Goal: Check status: Check status

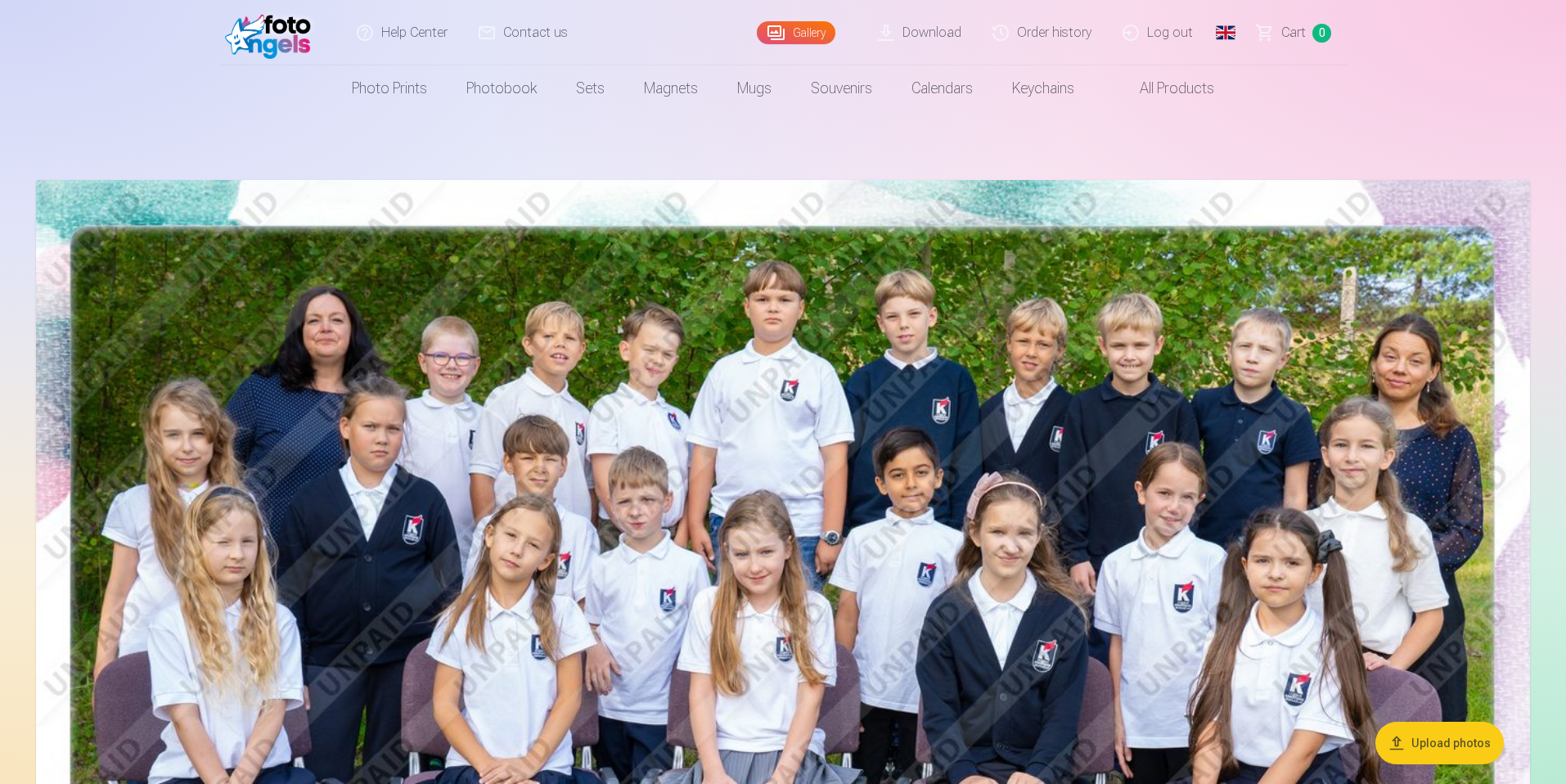
click at [1073, 38] on link "Order history" at bounding box center [1042, 32] width 130 height 66
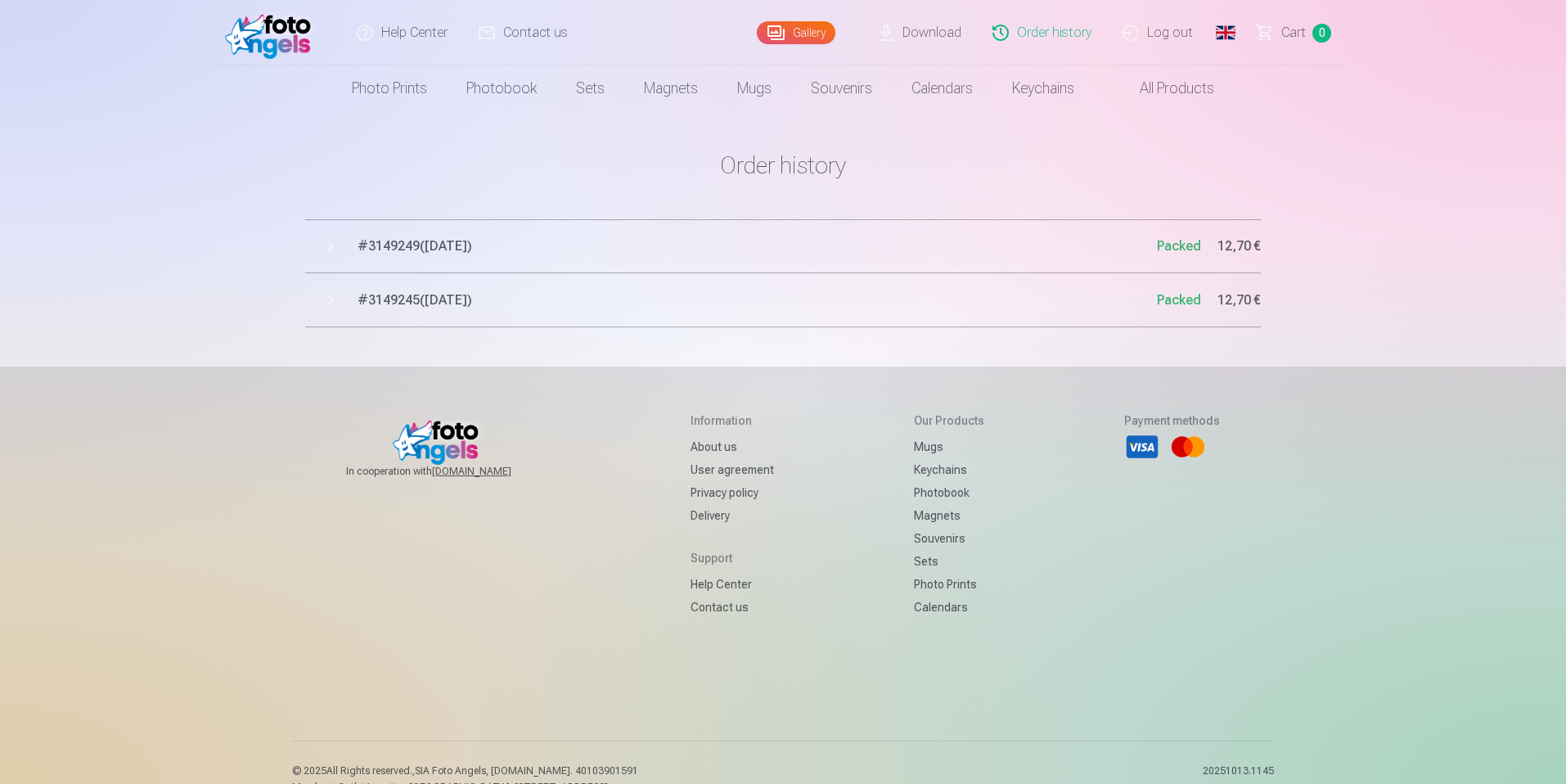
click at [436, 243] on span "# 3149249 ( 15.09.2025 )" at bounding box center [758, 246] width 799 height 19
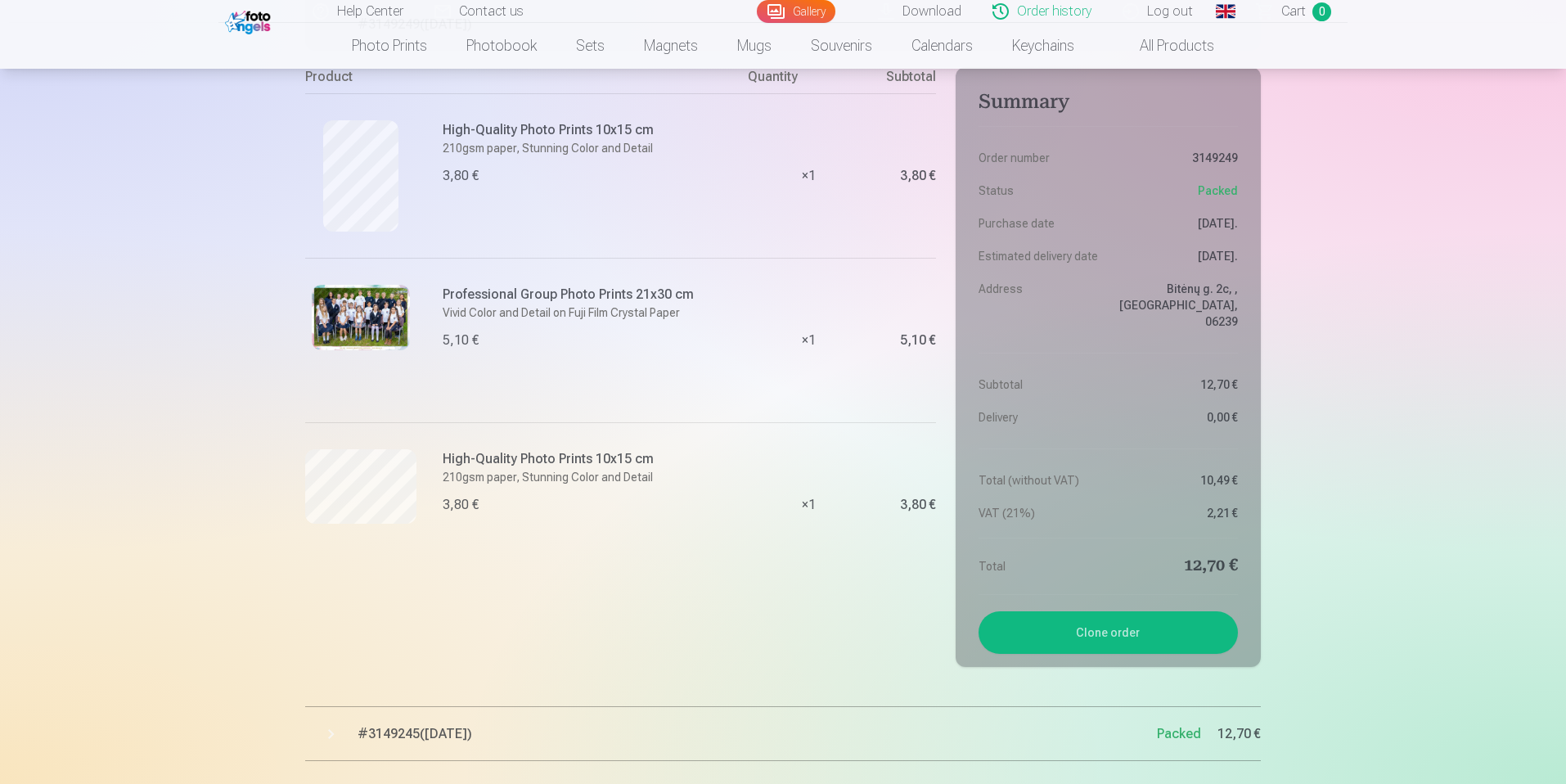
scroll to position [238, 0]
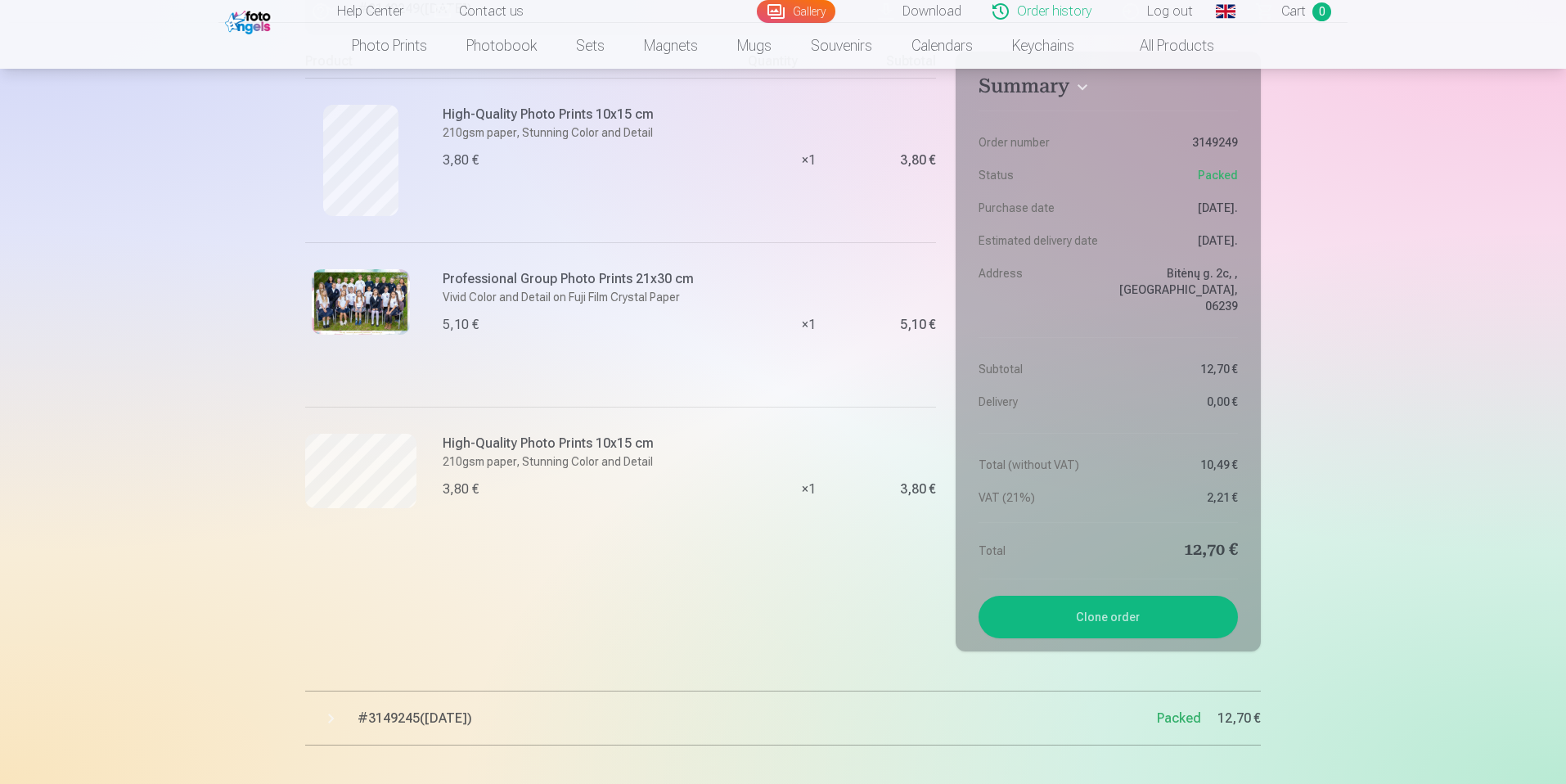
click at [415, 708] on span "# 3149245 ( 15.09.2025 )" at bounding box center [758, 717] width 799 height 19
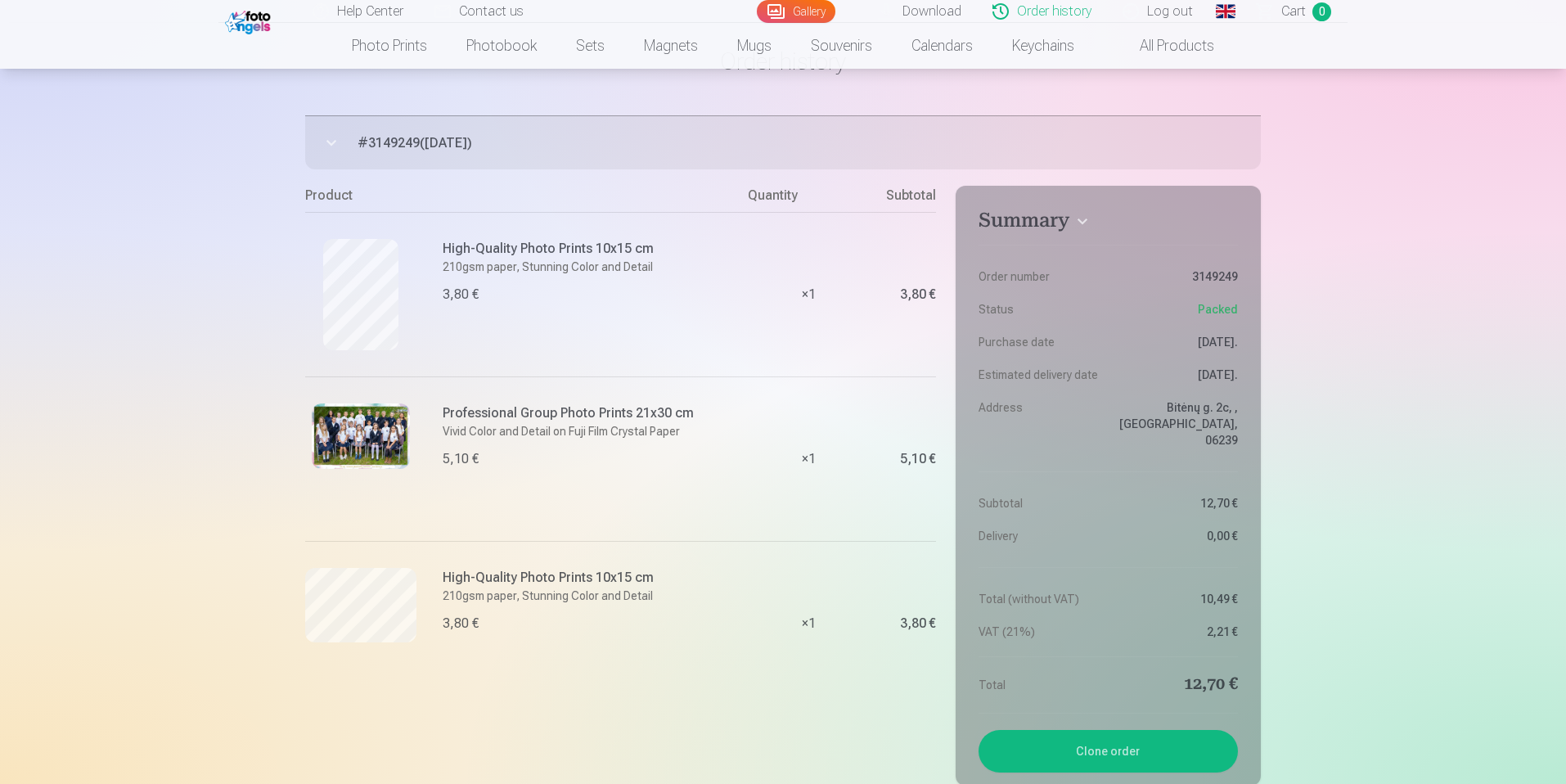
scroll to position [185, 0]
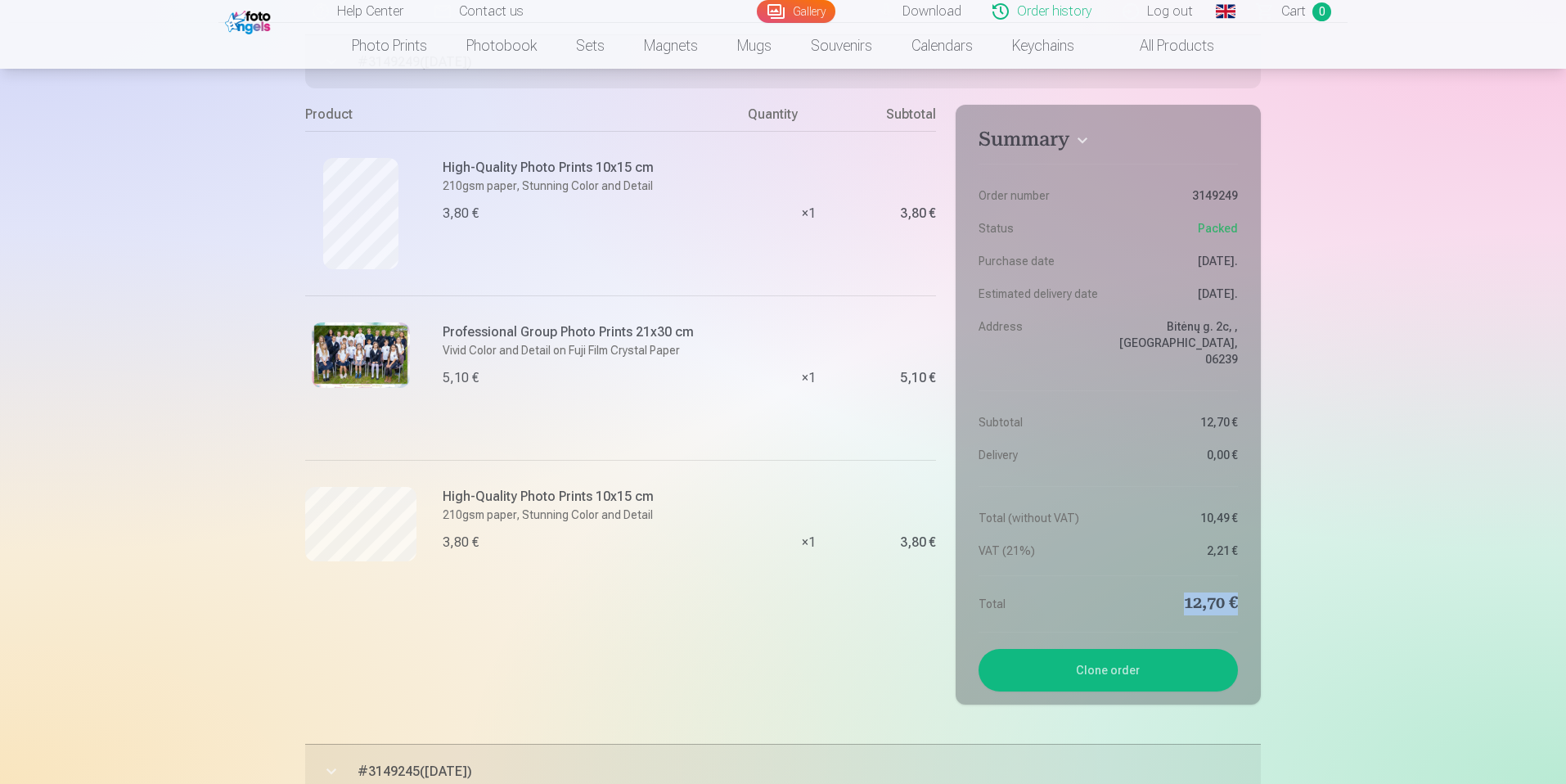
drag, startPoint x: 1238, startPoint y: 587, endPoint x: 1171, endPoint y: 592, distance: 67.2
click at [1171, 593] on dd "12,70 €" at bounding box center [1178, 604] width 122 height 23
copy dd "12,70 €"
